Goal: Information Seeking & Learning: Learn about a topic

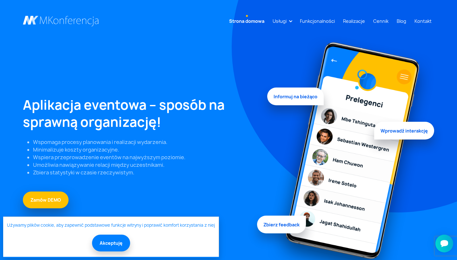
click at [111, 243] on button "Akceptuję" at bounding box center [111, 243] width 38 height 17
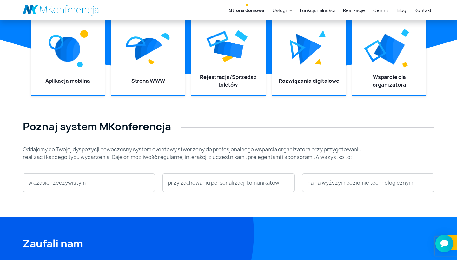
scroll to position [266, 0]
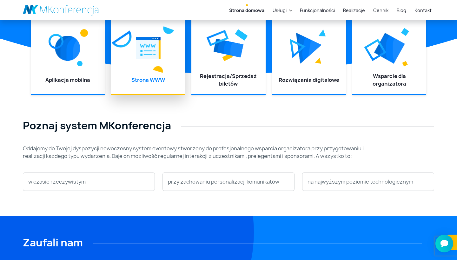
click at [151, 74] on li "Strona WWW" at bounding box center [148, 56] width 74 height 76
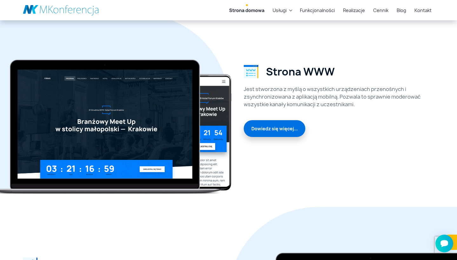
scroll to position [886, 0]
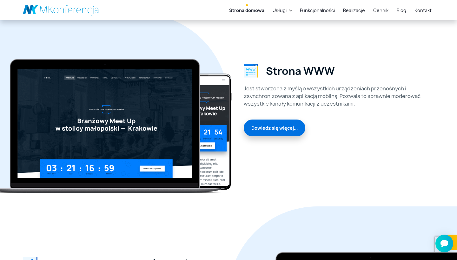
click at [293, 128] on link "Dowiedz się więcej..." at bounding box center [274, 128] width 62 height 17
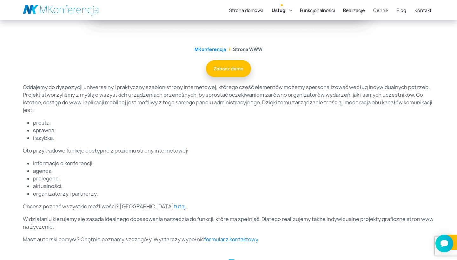
scroll to position [246, 0]
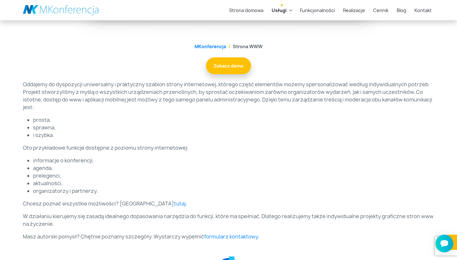
click at [256, 46] on li "Strona WWW" at bounding box center [244, 46] width 36 height 7
click at [231, 69] on link "Zobacz demo" at bounding box center [228, 65] width 45 height 17
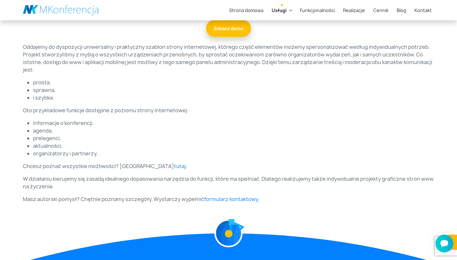
scroll to position [284, 0]
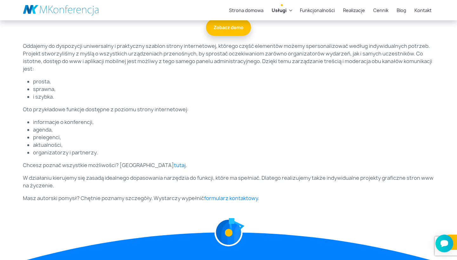
click at [335, 141] on li "prelegenci," at bounding box center [233, 137] width 401 height 8
click at [174, 165] on link "tutaj" at bounding box center [180, 165] width 12 height 7
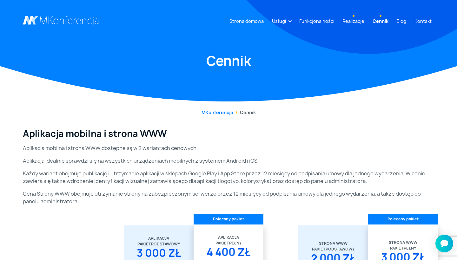
click at [360, 23] on link "Realizacje" at bounding box center [353, 21] width 27 height 12
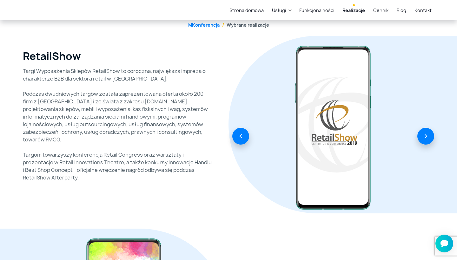
scroll to position [94, 0]
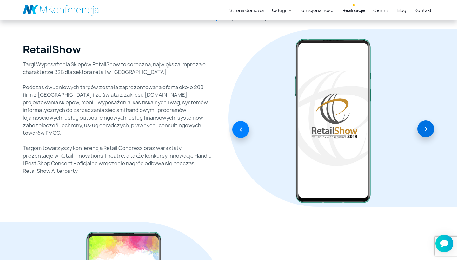
click at [425, 130] on button "button" at bounding box center [425, 128] width 17 height 17
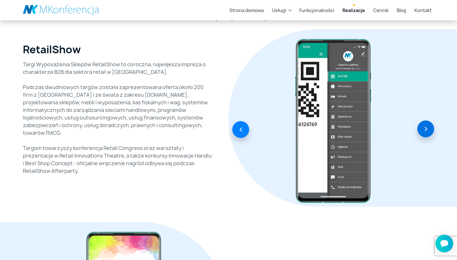
click at [425, 130] on button "button" at bounding box center [425, 128] width 17 height 17
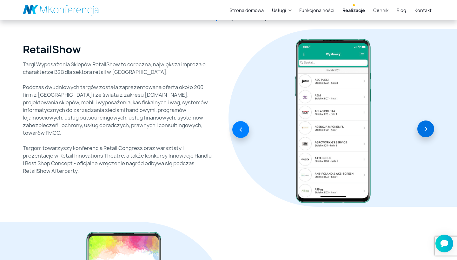
click at [425, 130] on button "button" at bounding box center [425, 128] width 17 height 17
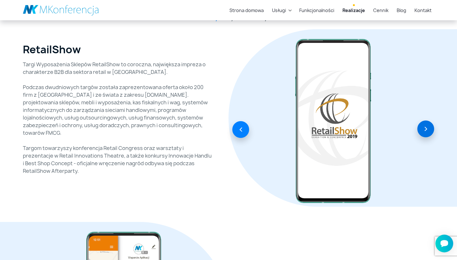
click at [425, 131] on button "button" at bounding box center [425, 128] width 17 height 17
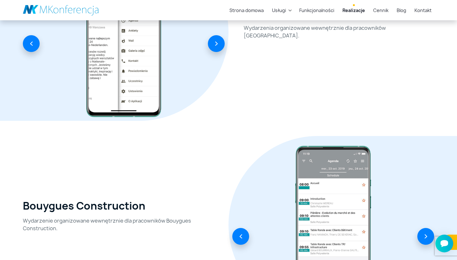
scroll to position [370, 0]
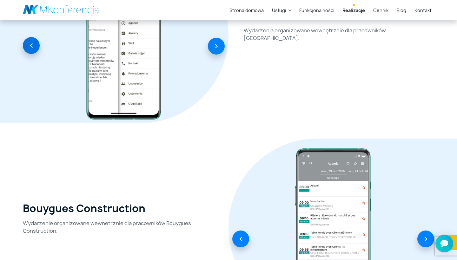
click at [34, 48] on button "button" at bounding box center [31, 45] width 17 height 17
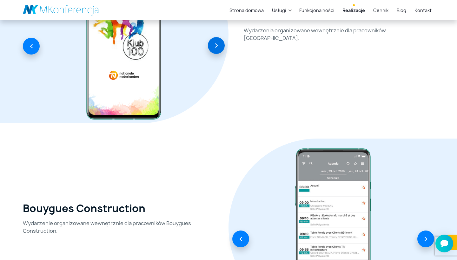
click at [211, 49] on button "button" at bounding box center [216, 45] width 17 height 17
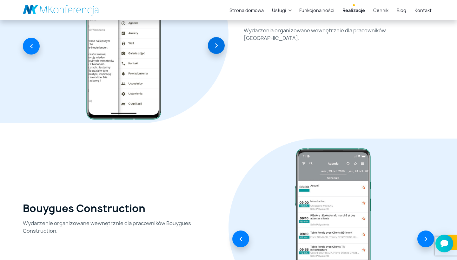
click at [211, 49] on button "button" at bounding box center [216, 45] width 17 height 17
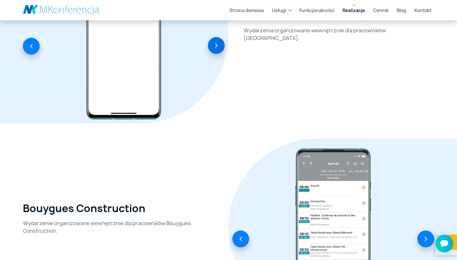
click at [211, 49] on button "button" at bounding box center [216, 45] width 17 height 17
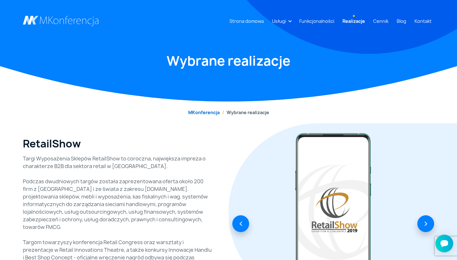
scroll to position [0, 0]
click at [200, 111] on link "MKonferencja" at bounding box center [203, 112] width 31 height 6
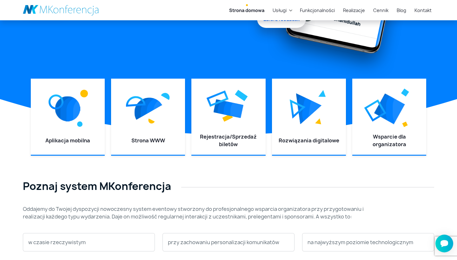
scroll to position [206, 0]
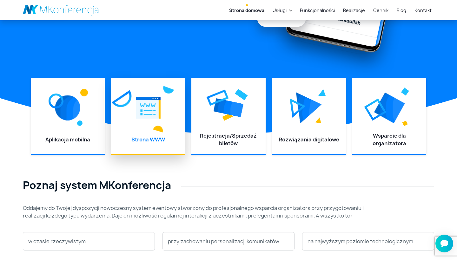
click at [175, 139] on div "Strona WWW" at bounding box center [147, 142] width 61 height 12
click at [158, 146] on div "Strona WWW" at bounding box center [147, 142] width 61 height 12
click at [152, 133] on li "Strona WWW" at bounding box center [148, 116] width 74 height 76
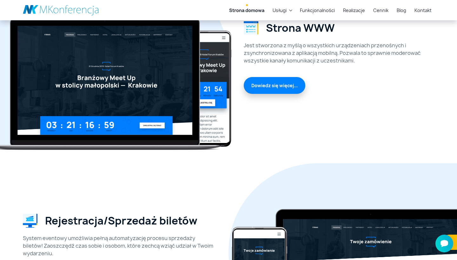
scroll to position [893, 0]
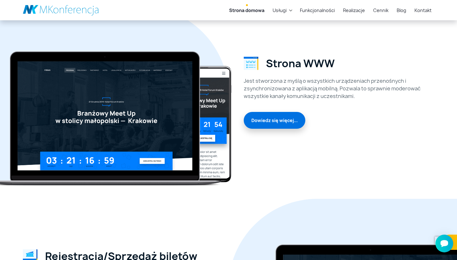
click at [260, 123] on link "Dowiedz się więcej..." at bounding box center [274, 120] width 62 height 17
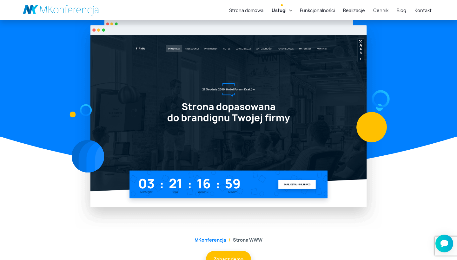
scroll to position [53, 0]
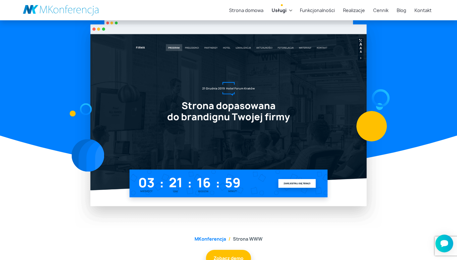
click at [294, 126] on img at bounding box center [228, 121] width 306 height 213
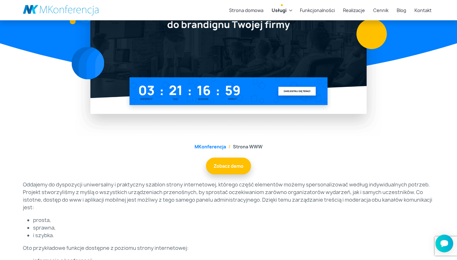
scroll to position [151, 0]
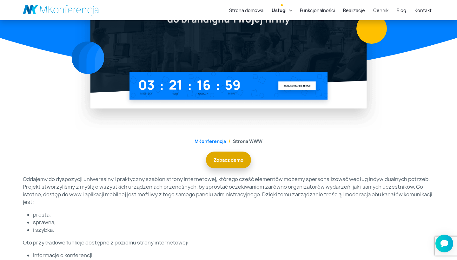
click at [230, 165] on link "Zobacz demo" at bounding box center [228, 160] width 45 height 17
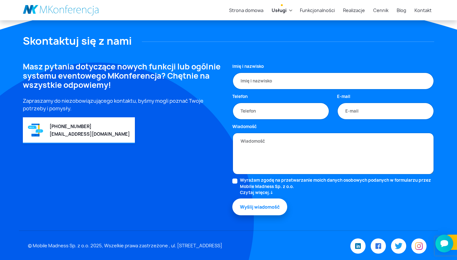
scroll to position [521, 0]
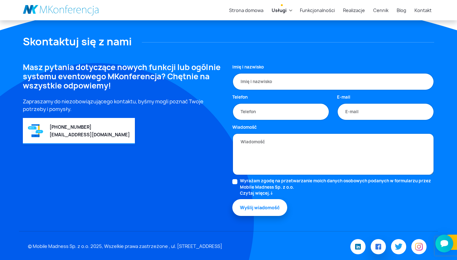
click at [378, 248] on link at bounding box center [377, 246] width 15 height 15
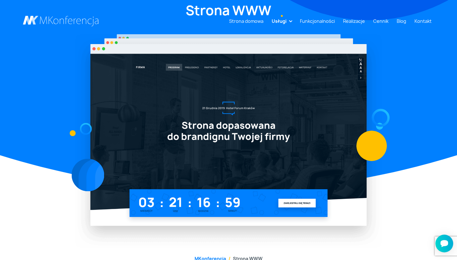
scroll to position [36, 0]
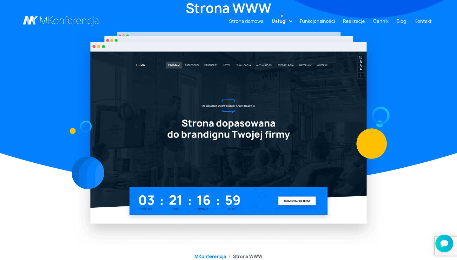
click at [203, 145] on img at bounding box center [228, 138] width 306 height 213
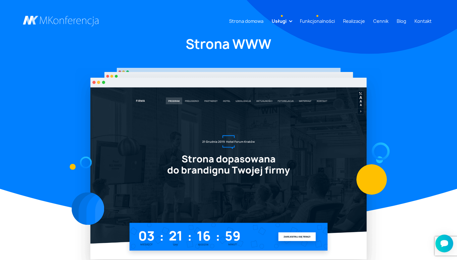
scroll to position [0, 0]
click at [359, 18] on link "Realizacje" at bounding box center [353, 21] width 27 height 12
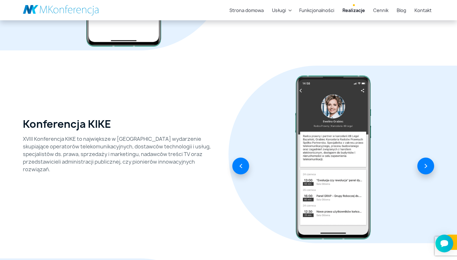
scroll to position [1556, 0]
